Goal: Information Seeking & Learning: Learn about a topic

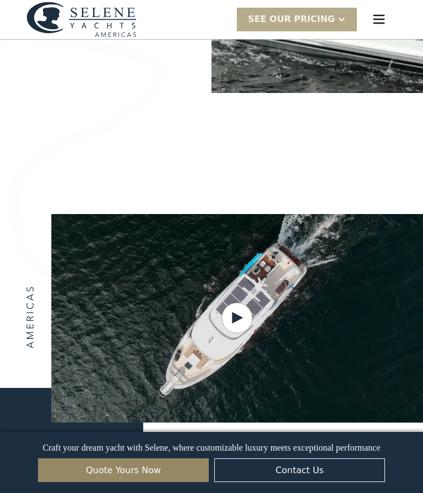
scroll to position [1709, 0]
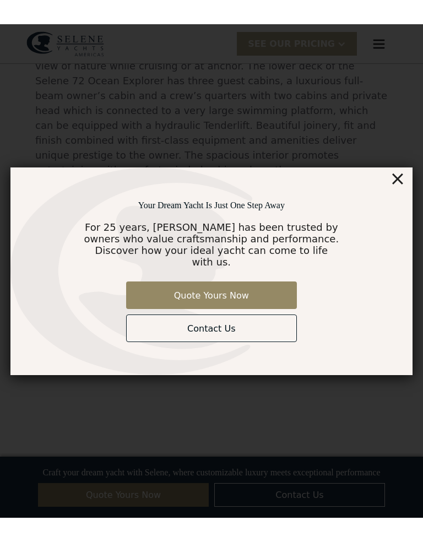
scroll to position [980, 0]
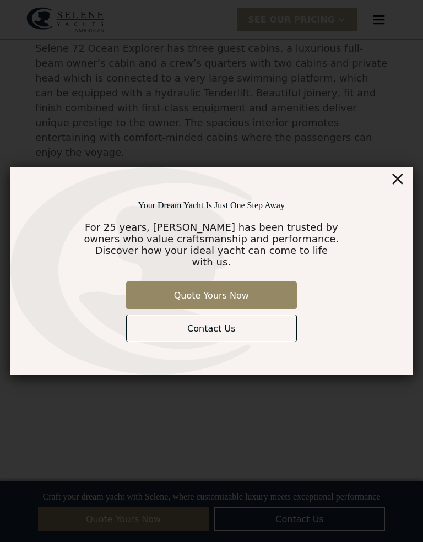
click at [401, 181] on div "×" at bounding box center [397, 178] width 16 height 22
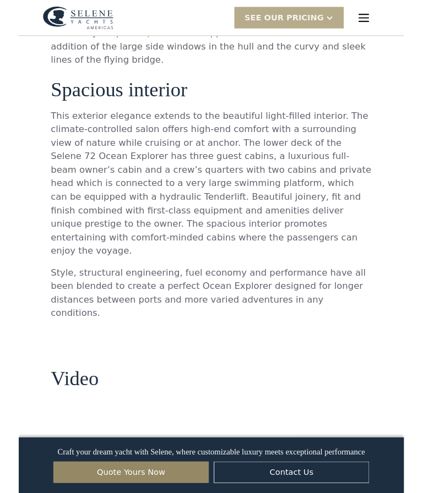
scroll to position [37, 0]
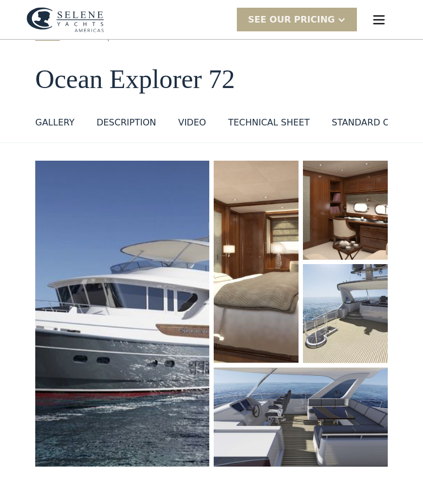
click at [359, 161] on img at bounding box center [345, 210] width 85 height 99
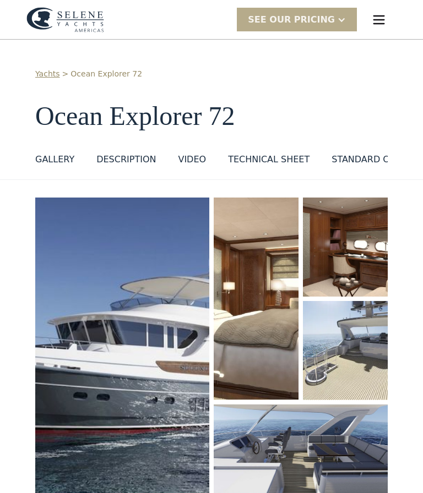
click at [362, 198] on img at bounding box center [345, 247] width 85 height 99
click at [349, 198] on img at bounding box center [345, 247] width 85 height 99
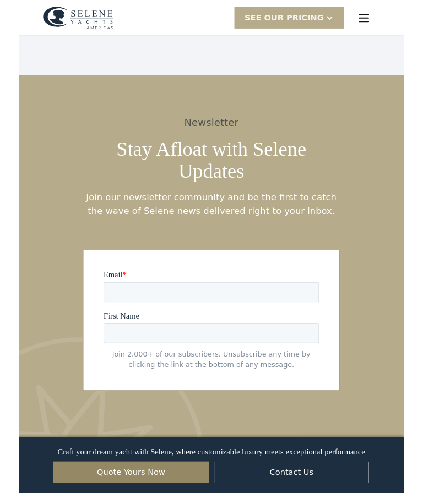
scroll to position [3326, 0]
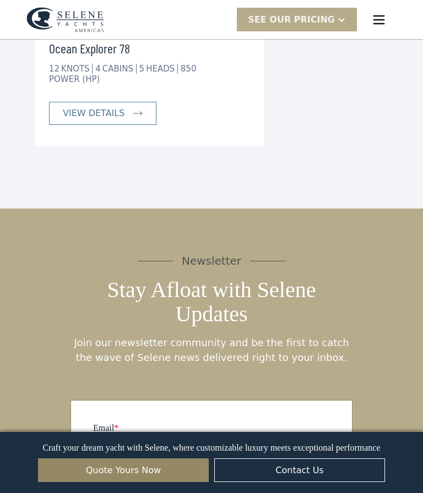
click at [82, 120] on div "view details" at bounding box center [94, 113] width 62 height 13
